Goal: Check status: Check status

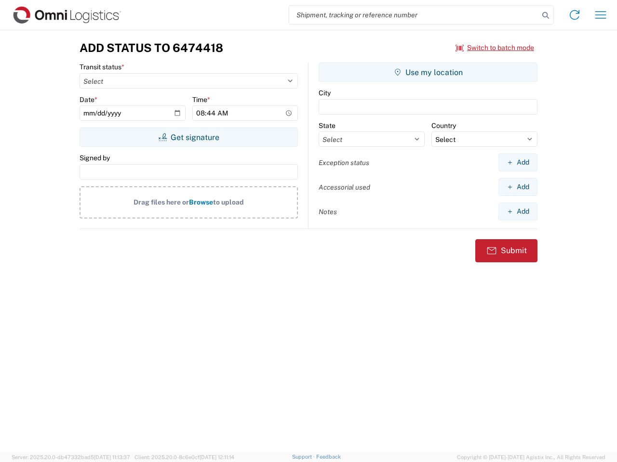
click at [414, 15] on input "search" at bounding box center [414, 15] width 250 height 18
click at [545, 15] on icon at bounding box center [545, 15] width 13 height 13
click at [574, 15] on icon at bounding box center [573, 14] width 15 height 15
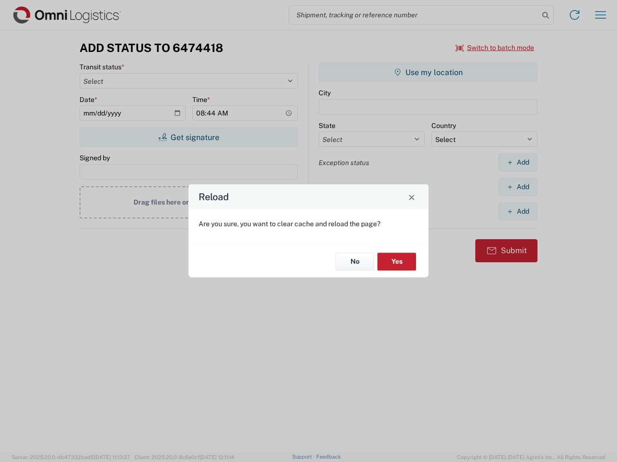
click at [600, 15] on div "Reload Are you sure, you want to clear cache and reload the page? No Yes" at bounding box center [308, 231] width 617 height 462
click at [495, 48] on div "Reload Are you sure, you want to clear cache and reload the page? No Yes" at bounding box center [308, 231] width 617 height 462
click at [188, 137] on div "Reload Are you sure, you want to clear cache and reload the page? No Yes" at bounding box center [308, 231] width 617 height 462
click at [428, 72] on div "Reload Are you sure, you want to clear cache and reload the page? No Yes" at bounding box center [308, 231] width 617 height 462
click at [517, 162] on div "Reload Are you sure, you want to clear cache and reload the page? No Yes" at bounding box center [308, 231] width 617 height 462
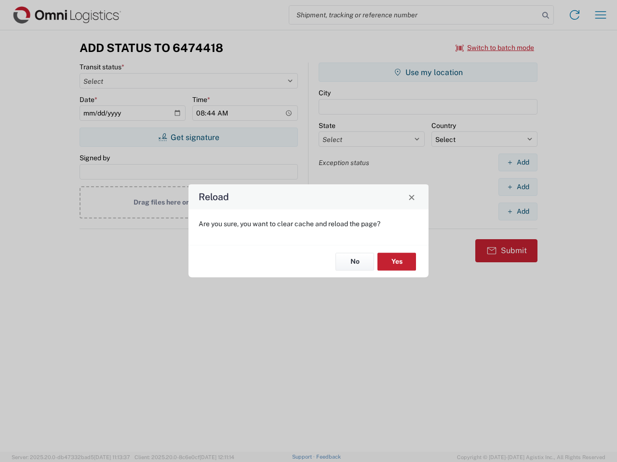
click at [517, 187] on div "Reload Are you sure, you want to clear cache and reload the page? No Yes" at bounding box center [308, 231] width 617 height 462
click at [517, 211] on div "Reload Are you sure, you want to clear cache and reload the page? No Yes" at bounding box center [308, 231] width 617 height 462
